Goal: Information Seeking & Learning: Learn about a topic

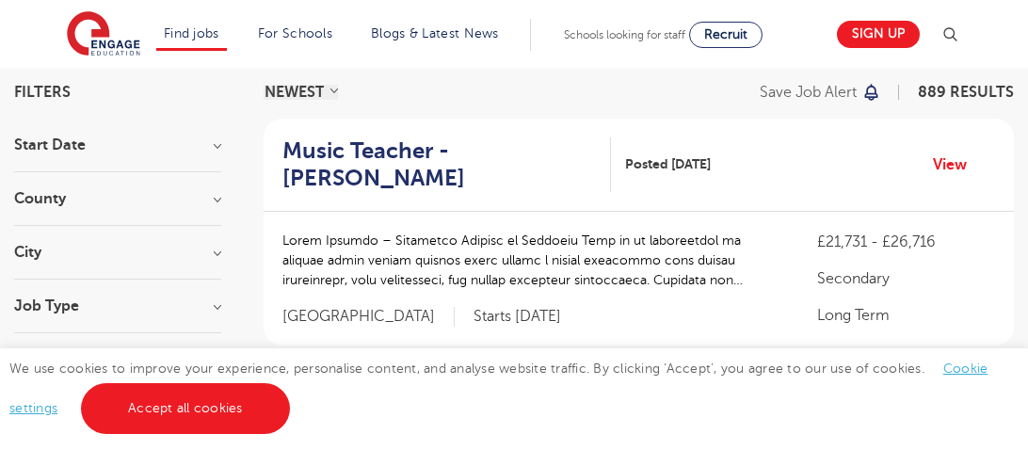
scroll to position [142, 0]
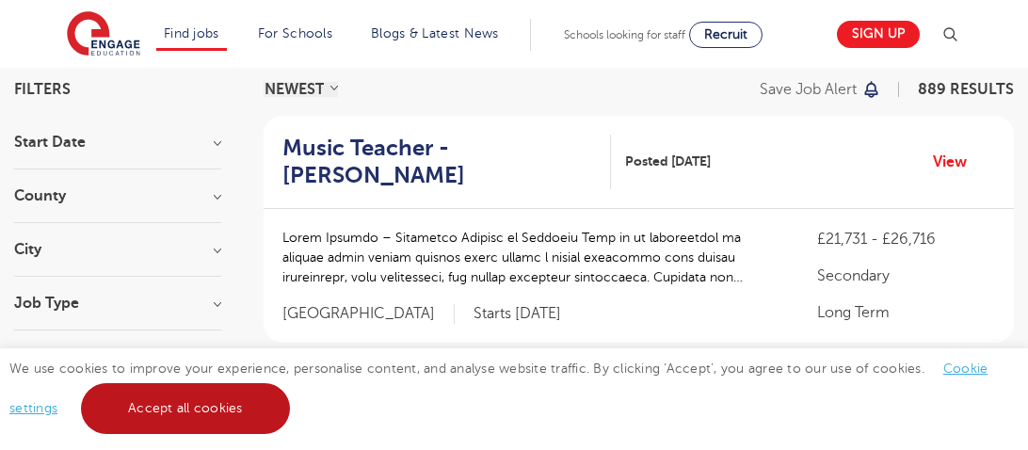
click at [190, 398] on link "Accept all cookies" at bounding box center [185, 408] width 209 height 51
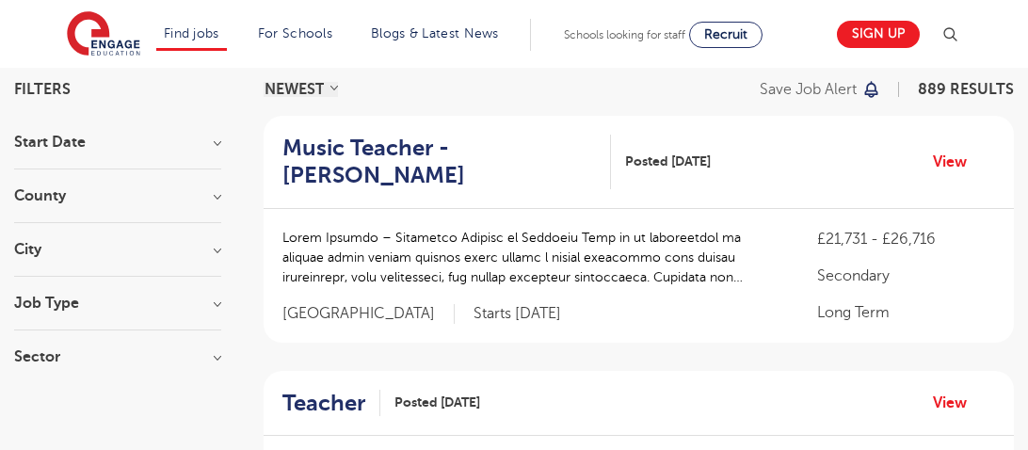
click at [121, 266] on div "City Hounslow 65 Bromley 35 [GEOGRAPHIC_DATA] 32 [GEOGRAPHIC_DATA] 32 [GEOGRAPH…" at bounding box center [117, 259] width 207 height 35
click at [216, 233] on section "Start Date September 88 [DATE] [DATE] Show more County [GEOGRAPHIC_DATA] 650 [G…" at bounding box center [117, 259] width 207 height 249
click at [216, 249] on h3 "City" at bounding box center [117, 249] width 207 height 15
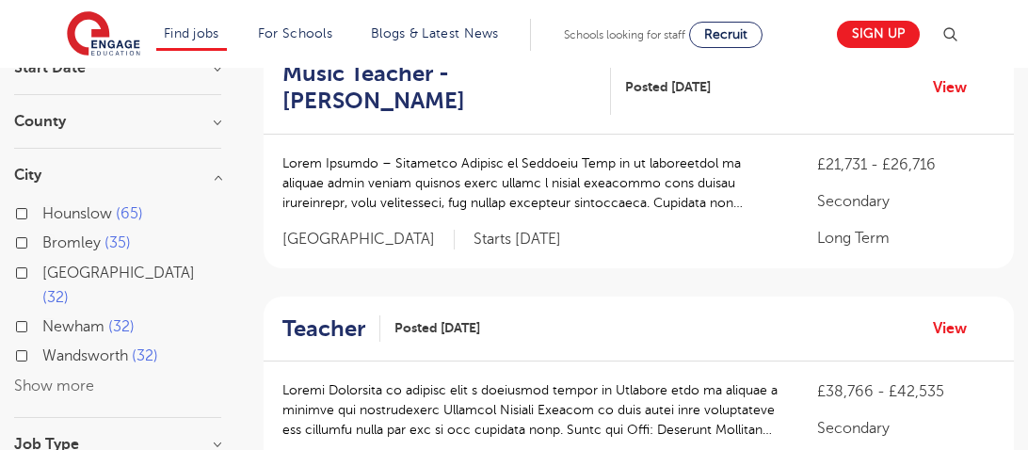
scroll to position [229, 0]
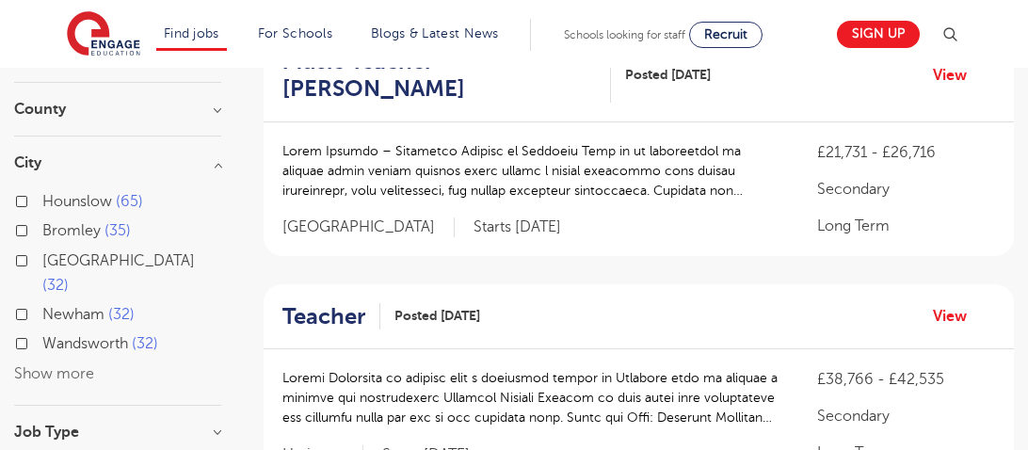
click at [85, 365] on button "Show more" at bounding box center [54, 373] width 80 height 17
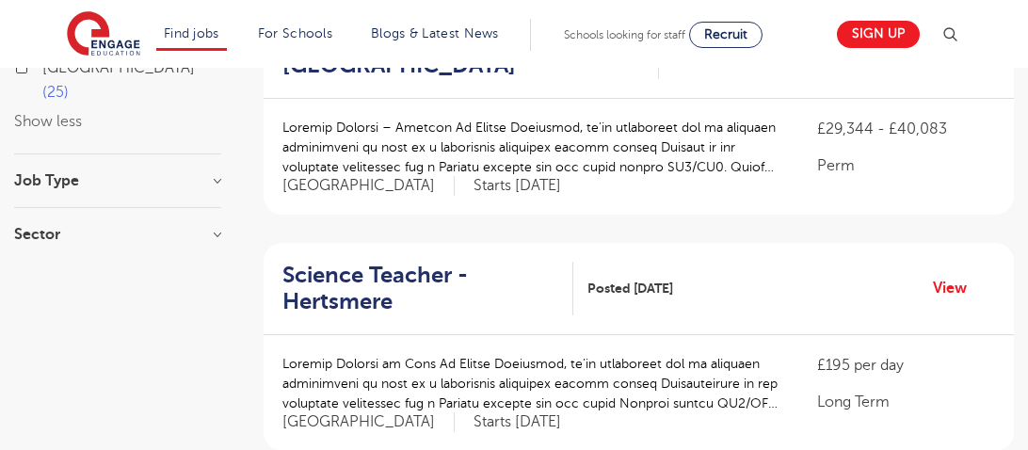
scroll to position [941, 0]
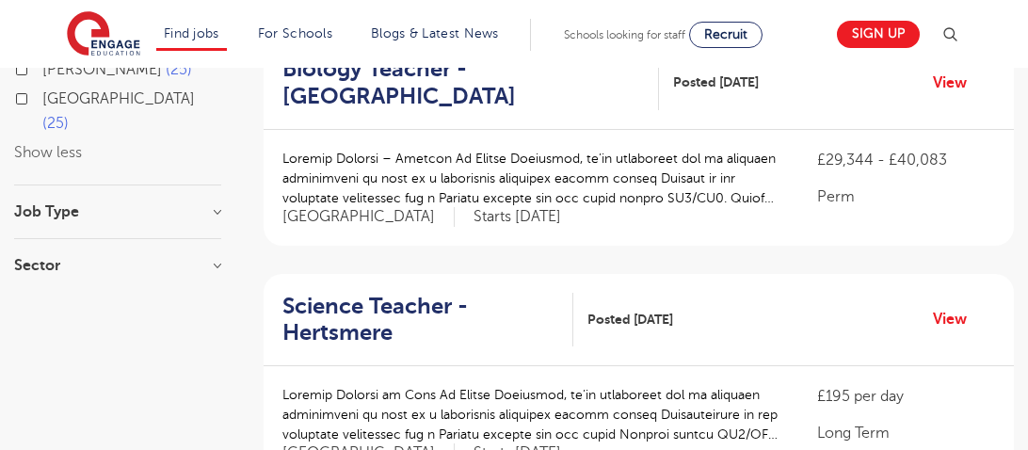
click at [178, 204] on div "Job Type Long Term 50 Daily Supply 25 SEND 19" at bounding box center [117, 221] width 207 height 35
click at [215, 204] on h3 "Job Type" at bounding box center [117, 211] width 207 height 15
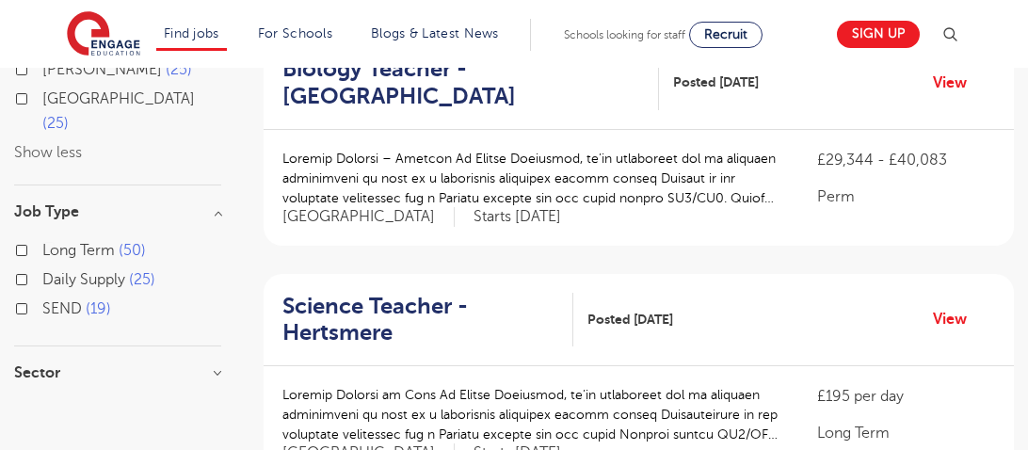
click at [42, 238] on label "Long Term 50" at bounding box center [94, 250] width 104 height 24
click at [42, 242] on input "Long Term 50" at bounding box center [48, 248] width 12 height 12
checkbox input "true"
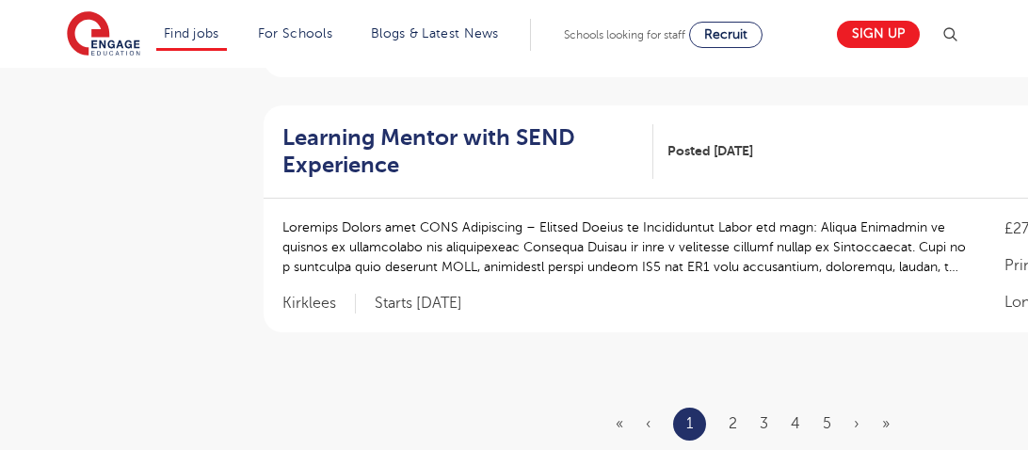
scroll to position [2338, 0]
click at [727, 407] on ul "« ‹ 1 2 3 4 5 › »" at bounding box center [764, 423] width 297 height 33
click at [732, 414] on link "2" at bounding box center [733, 422] width 8 height 17
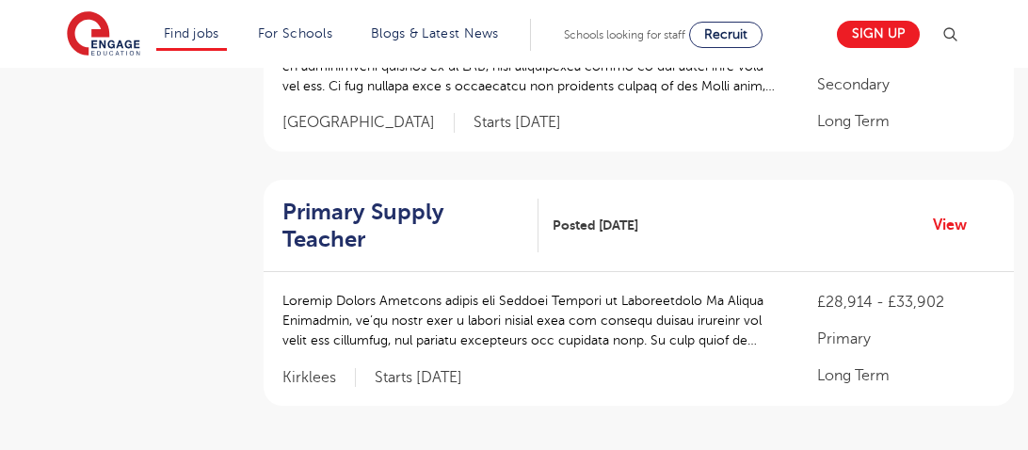
scroll to position [2566, 0]
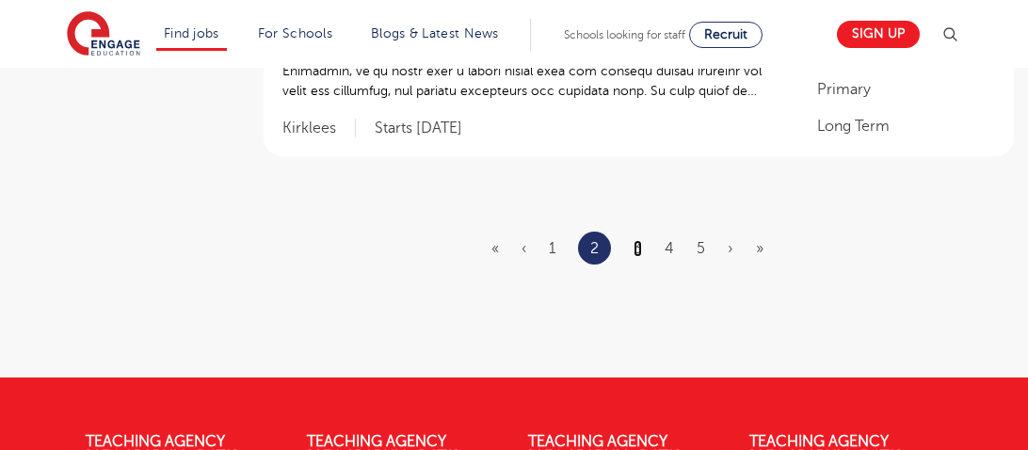
click at [641, 240] on link "3" at bounding box center [638, 248] width 8 height 17
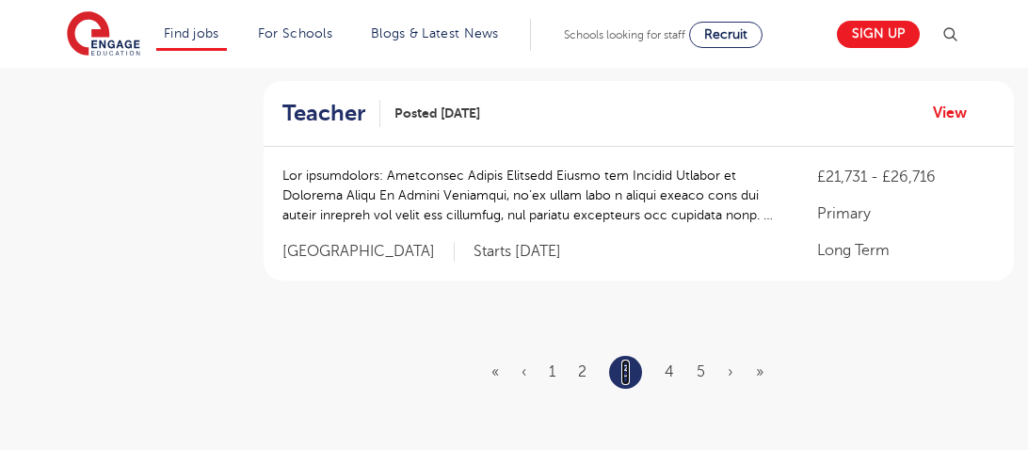
scroll to position [2380, 0]
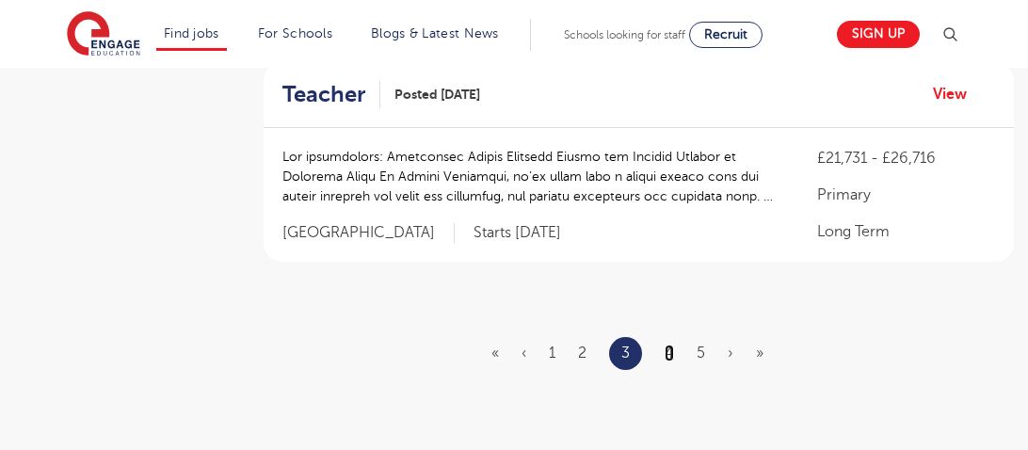
click at [670, 345] on link "4" at bounding box center [669, 353] width 9 height 17
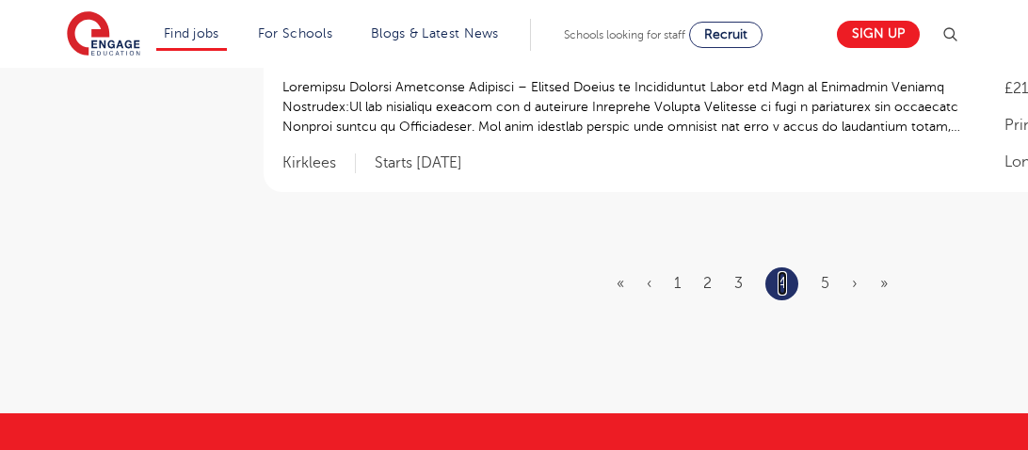
scroll to position [2480, 0]
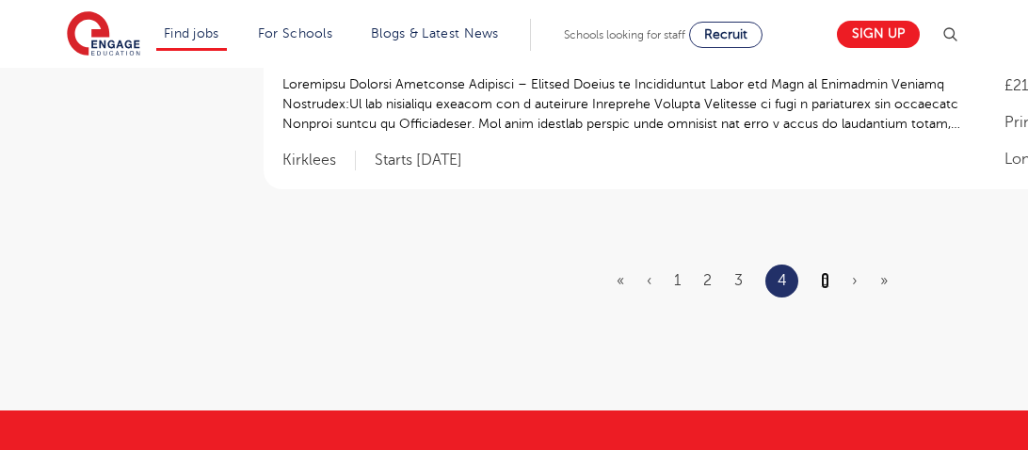
click at [821, 284] on link "5" at bounding box center [825, 280] width 8 height 17
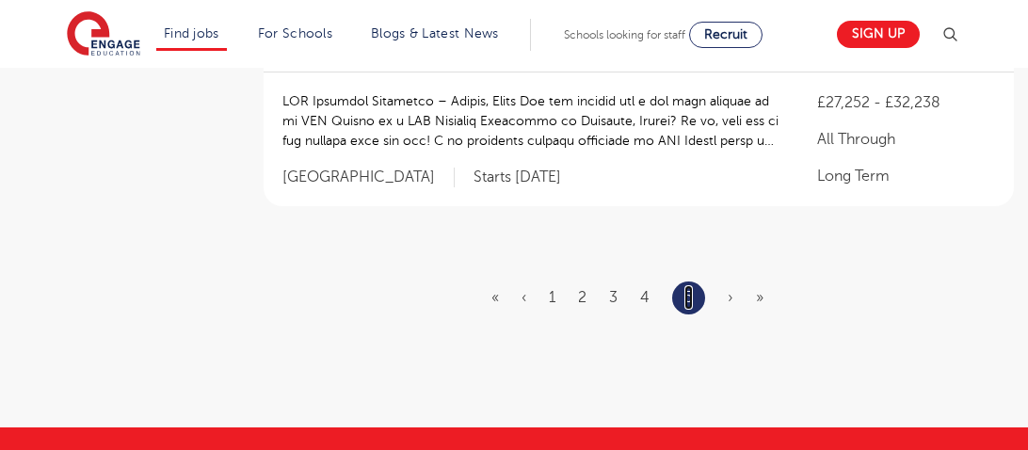
scroll to position [2461, 0]
